Goal: Navigation & Orientation: Find specific page/section

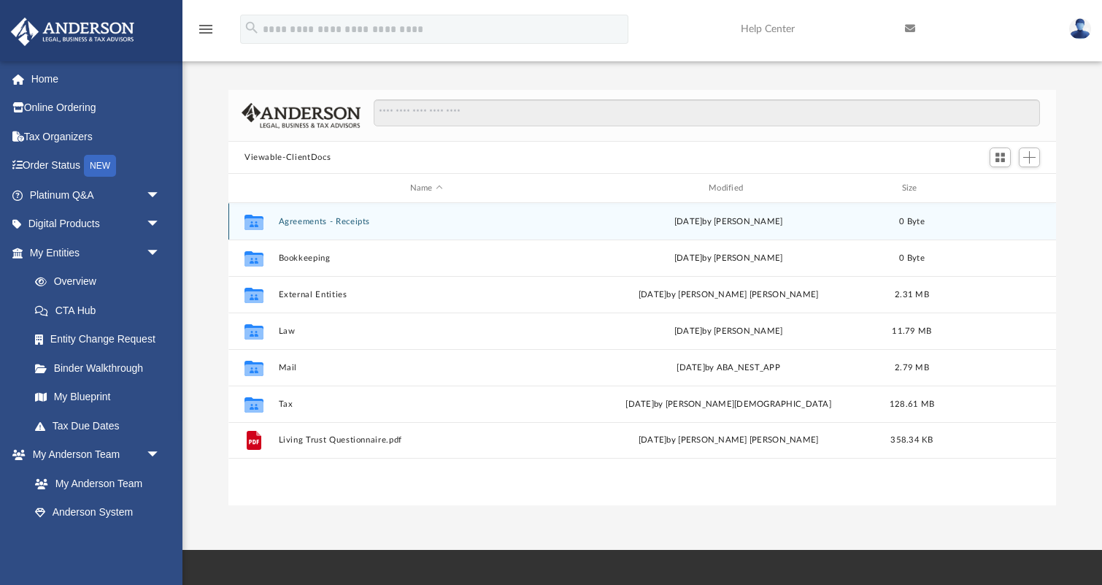
scroll to position [332, 828]
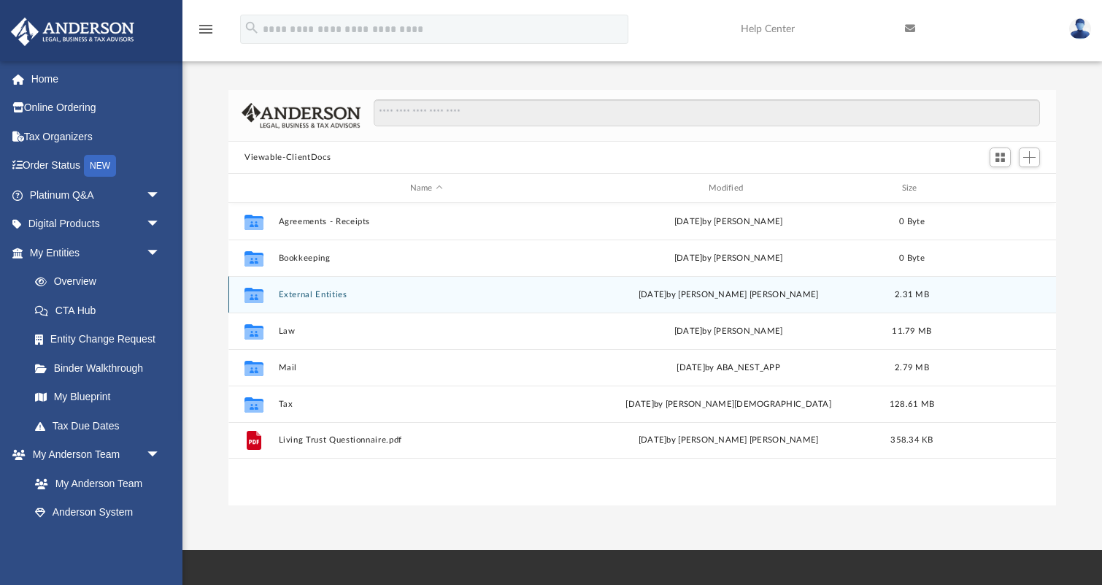
click at [319, 292] on button "External Entities" at bounding box center [427, 294] width 296 height 9
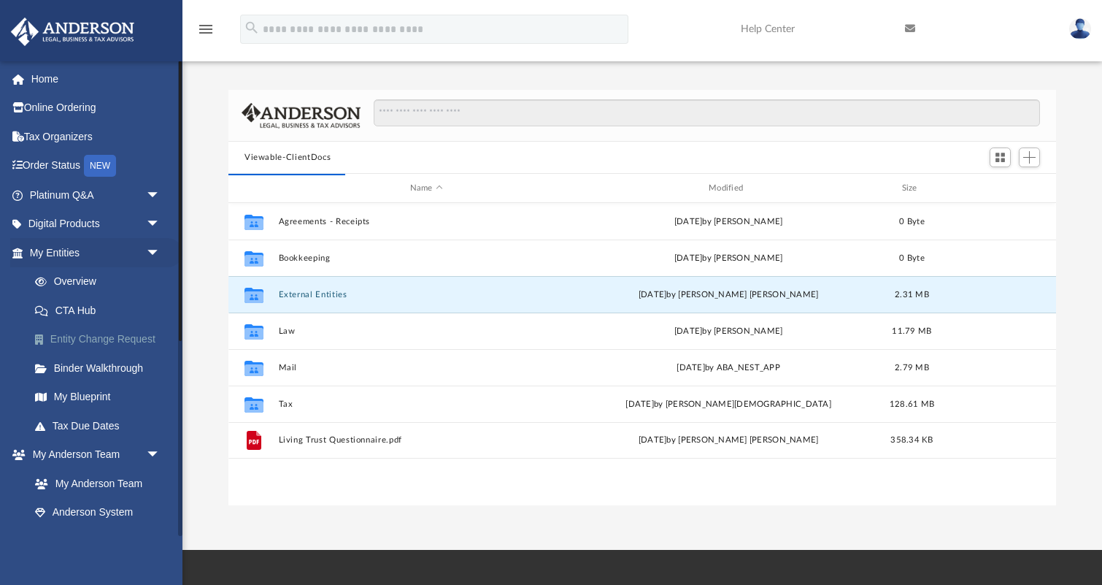
click at [115, 336] on link "Entity Change Request" at bounding box center [101, 339] width 162 height 29
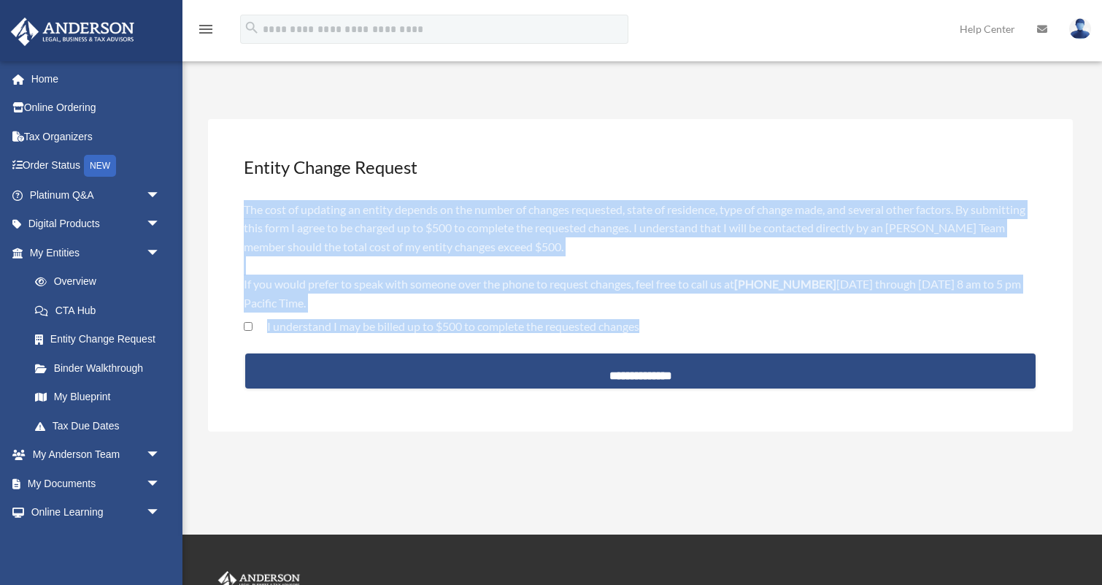
drag, startPoint x: 661, startPoint y: 323, endPoint x: 247, endPoint y: 210, distance: 429.2
click at [247, 210] on form "**********" at bounding box center [640, 298] width 796 height 199
click at [476, 248] on span "The cost of updating an entity depends on the number of changes requested, stat…" at bounding box center [635, 255] width 782 height 107
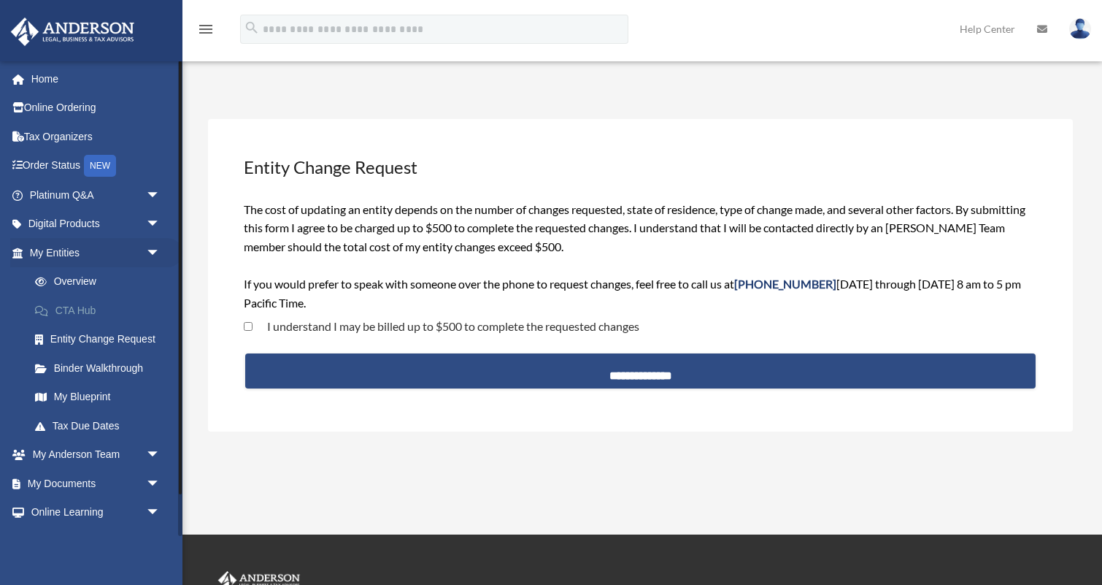
click at [81, 303] on link "CTA Hub" at bounding box center [101, 310] width 162 height 29
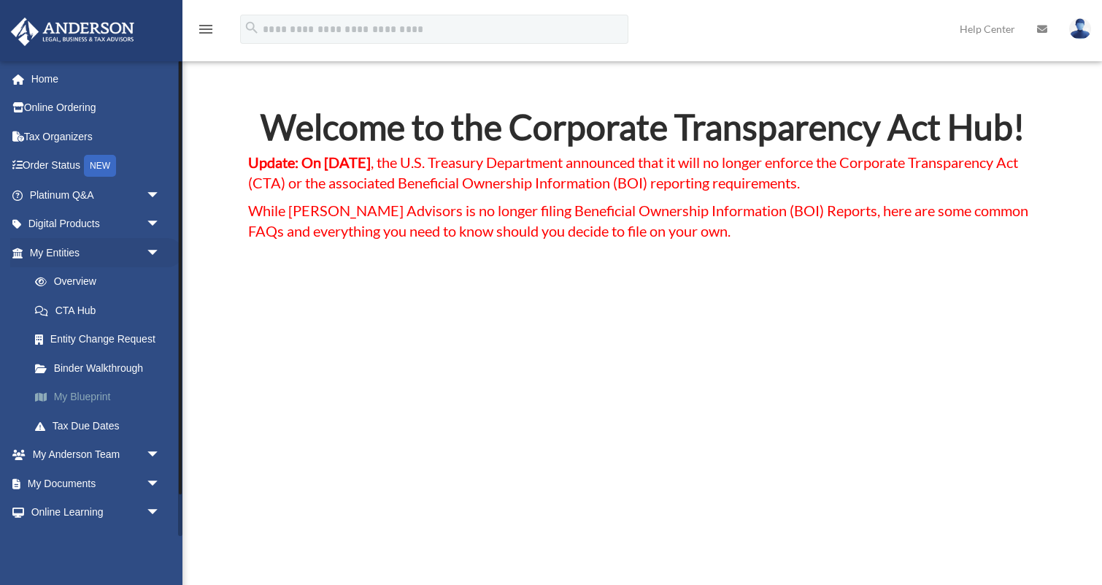
click at [63, 395] on link "My Blueprint" at bounding box center [101, 397] width 162 height 29
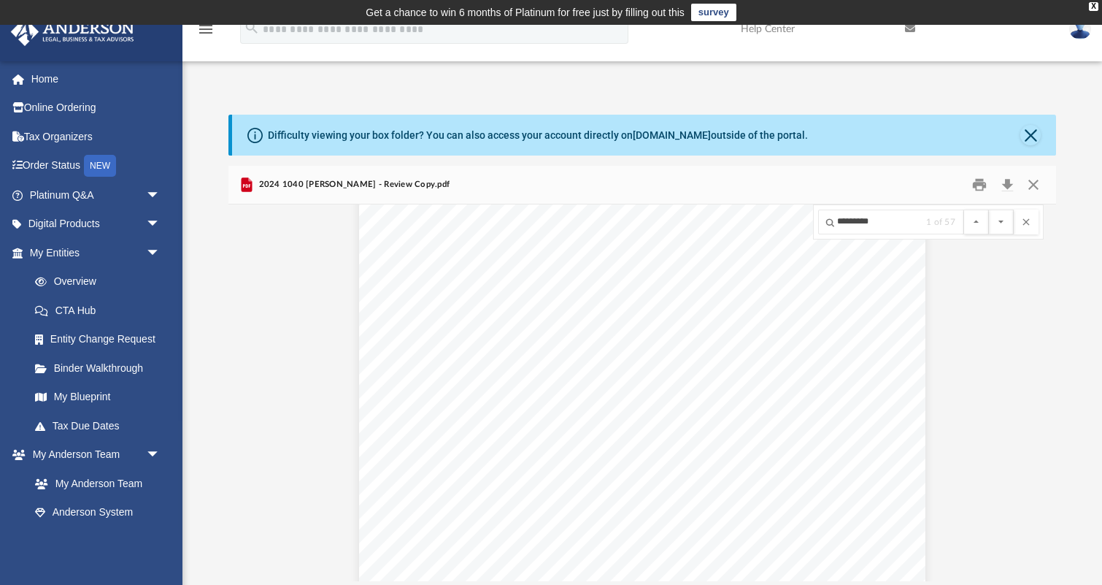
scroll to position [13651, 0]
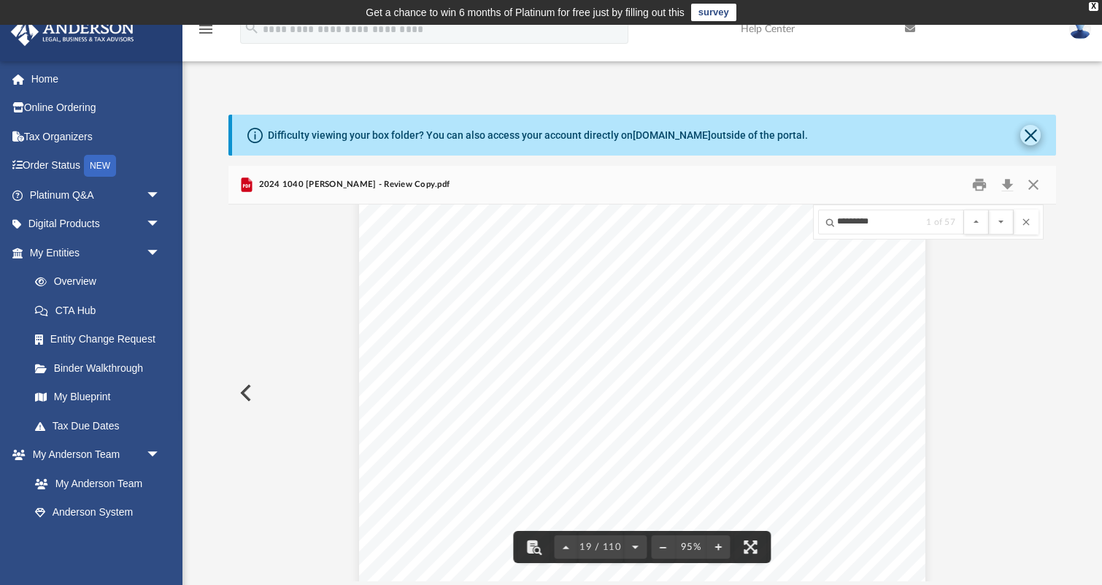
click at [1029, 135] on button "Close" at bounding box center [1031, 135] width 20 height 20
